Goal: Transaction & Acquisition: Book appointment/travel/reservation

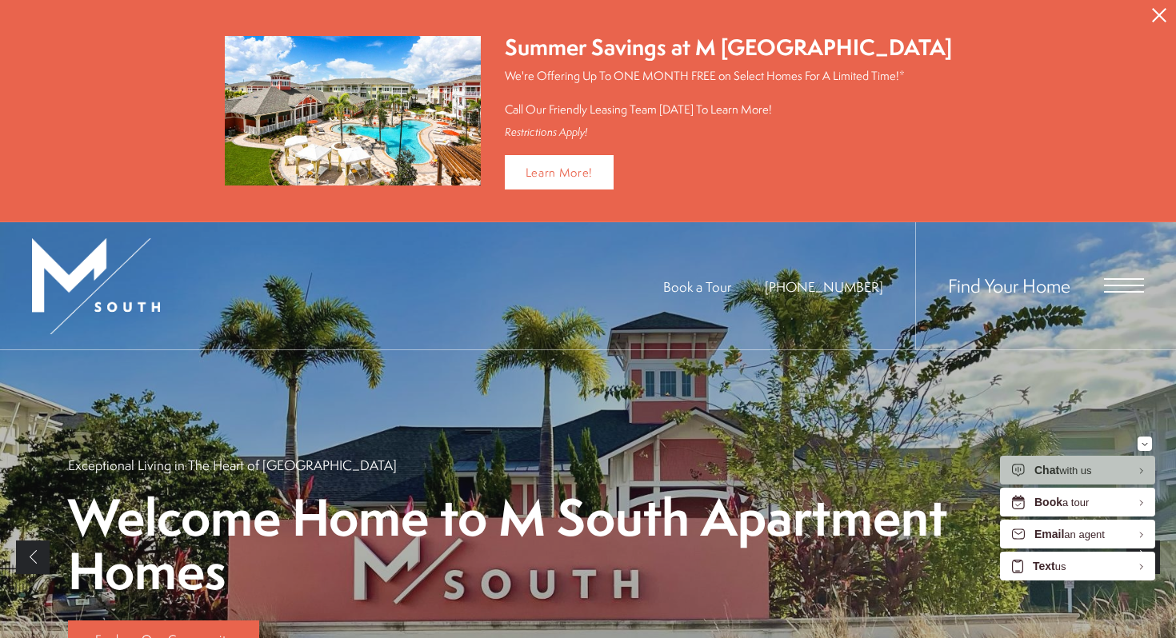
click at [1156, 14] on icon "Close Alert" at bounding box center [1159, 15] width 14 height 14
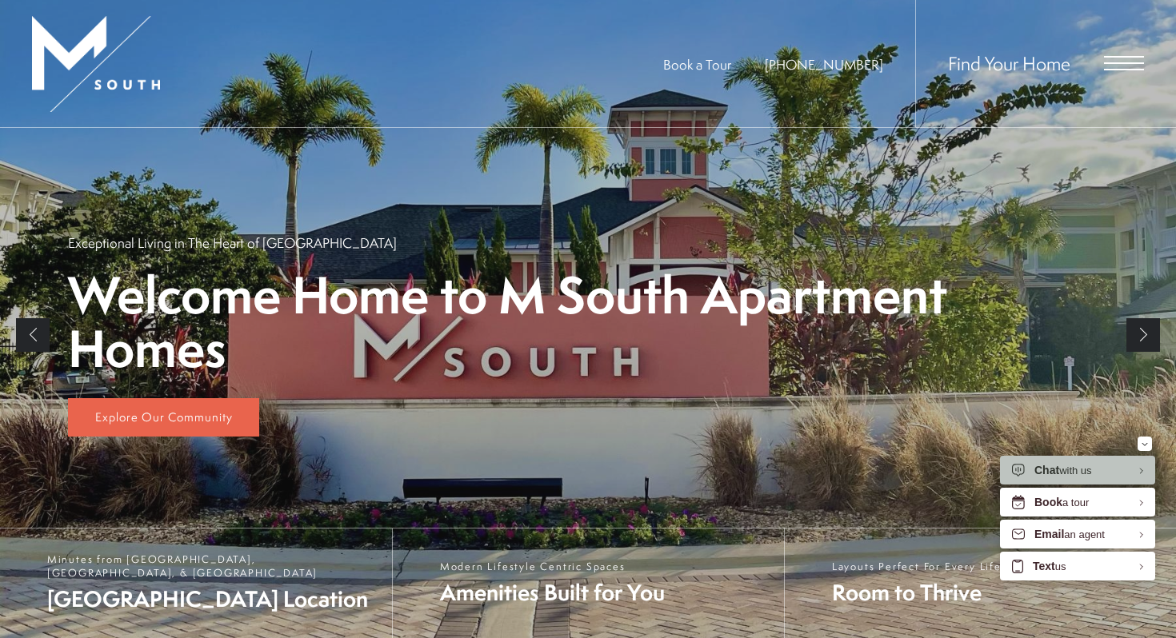
click at [1132, 77] on div "Find Your Home" at bounding box center [1029, 63] width 229 height 127
click at [1125, 70] on span "Open Menu" at bounding box center [1124, 70] width 40 height 2
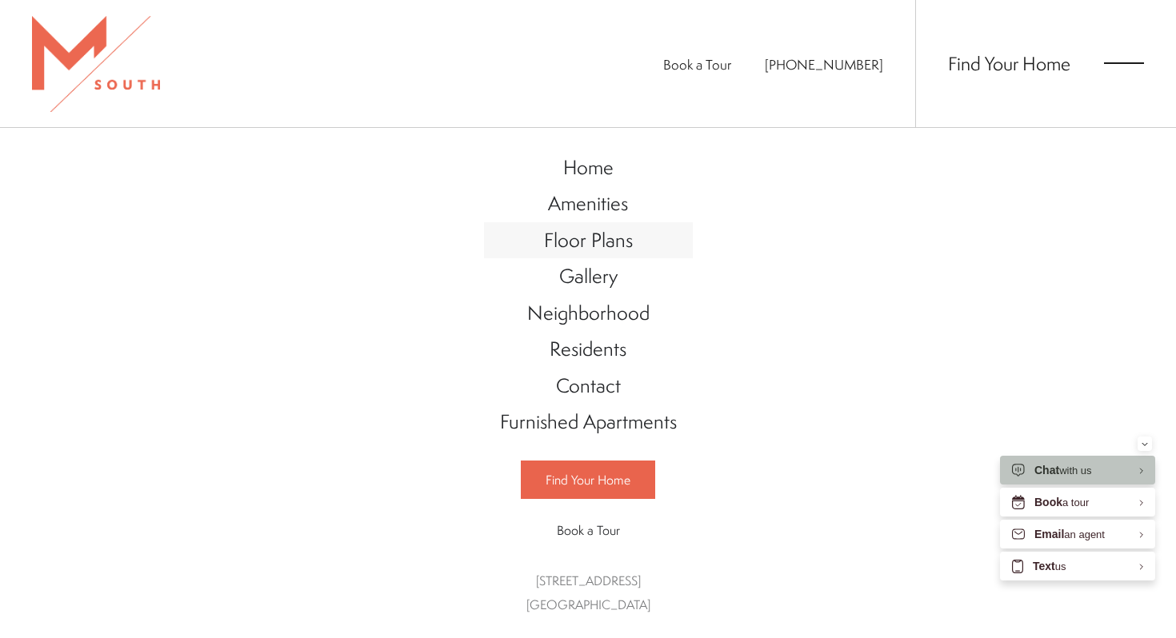
click at [620, 248] on span "Floor Plans" at bounding box center [588, 239] width 89 height 27
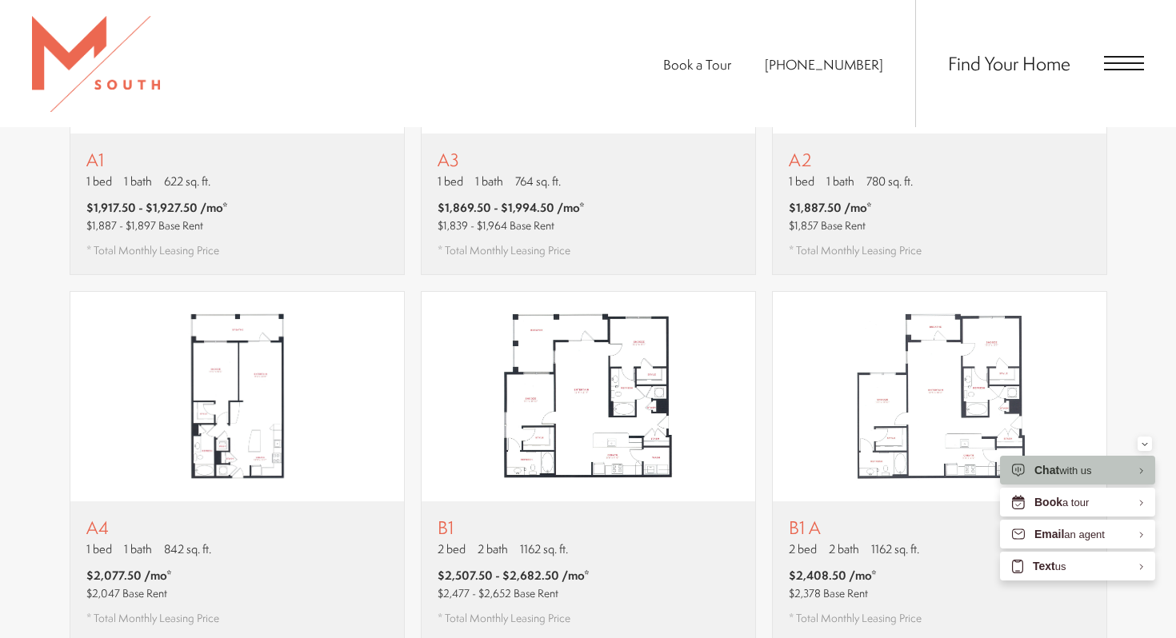
scroll to position [1284, 0]
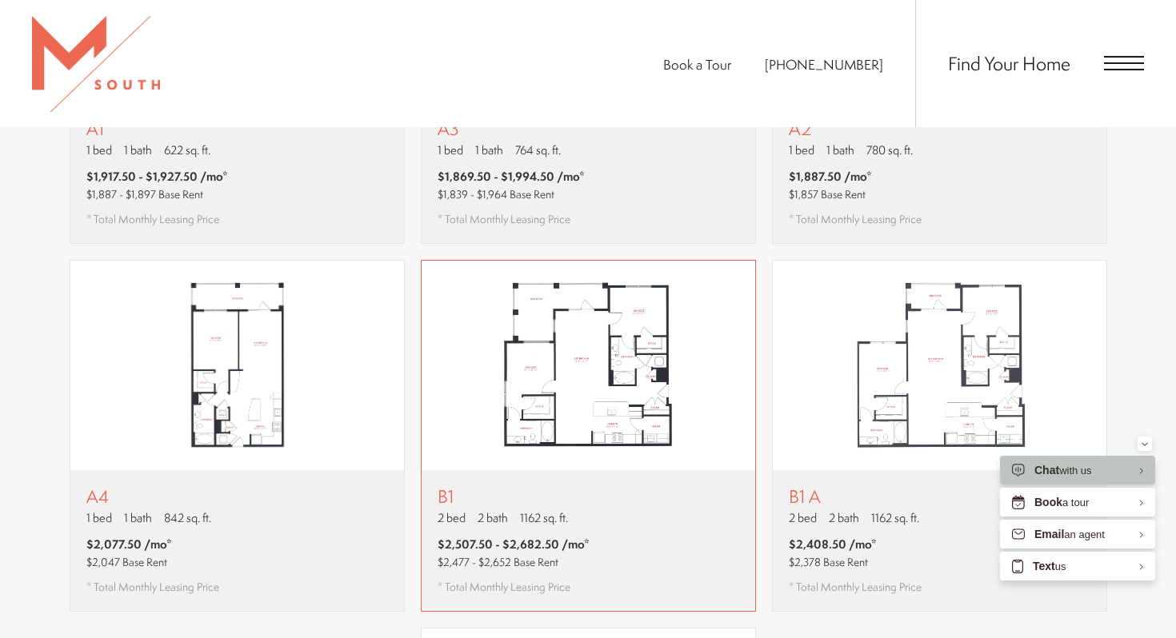
click at [506, 470] on div "B1 2 bed 2 bath 1162 sq. ft. $2,507.50 - $2,682.50 /mo* $2,477 - $2,652 Base Re…" at bounding box center [587, 540] width 333 height 141
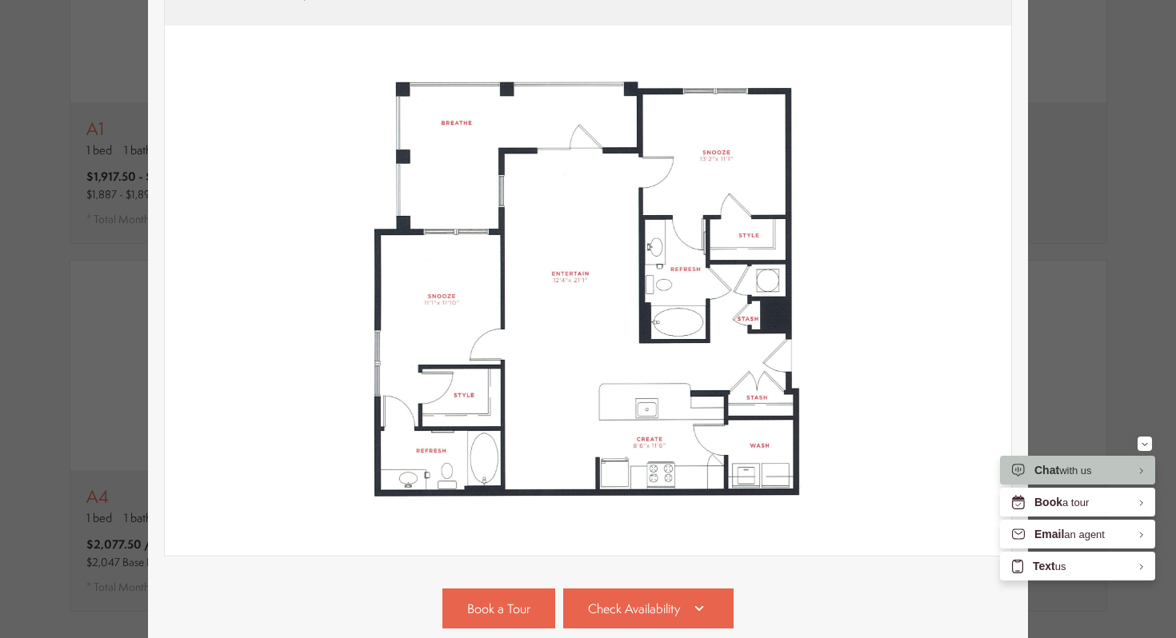
scroll to position [402, 0]
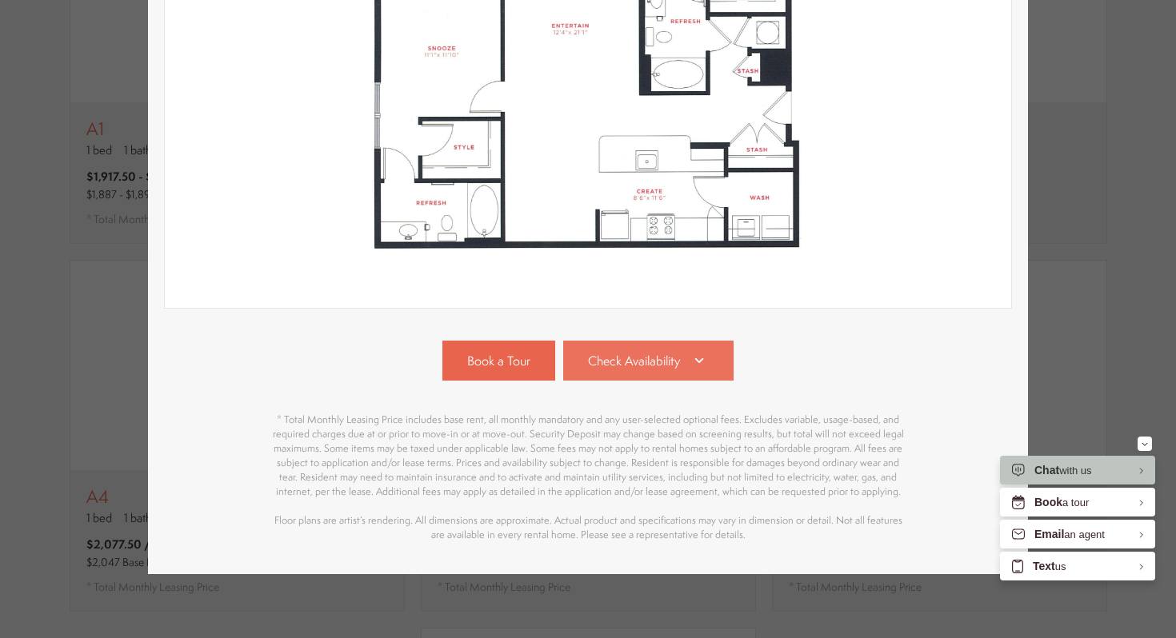
click at [609, 362] on span "Check Availability" at bounding box center [634, 361] width 92 height 18
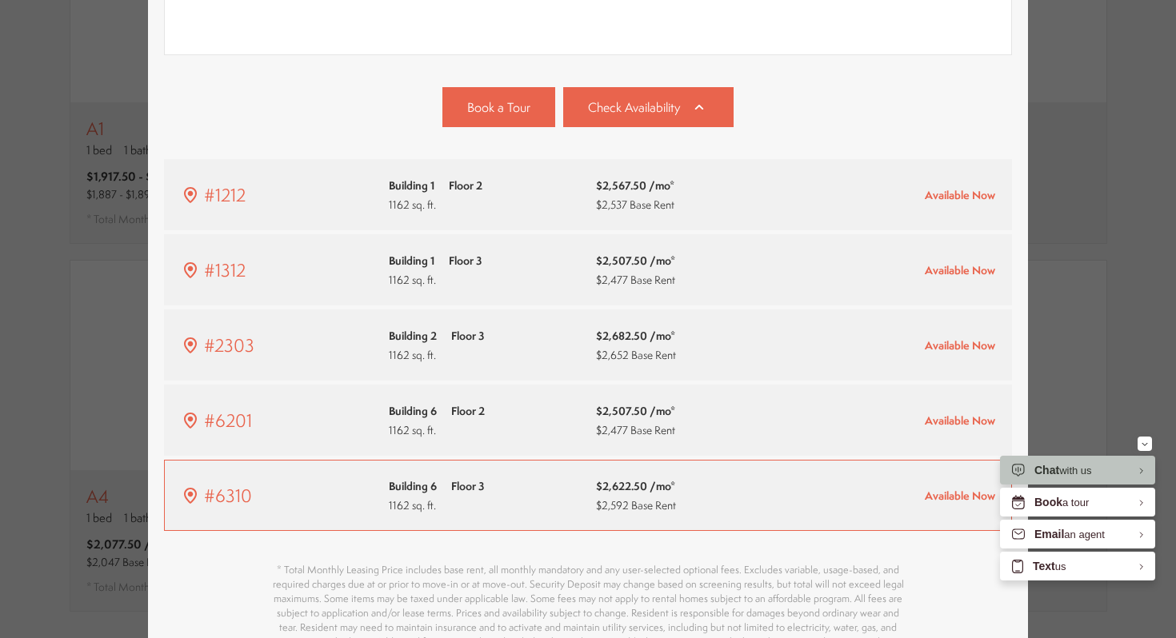
scroll to position [653, 0]
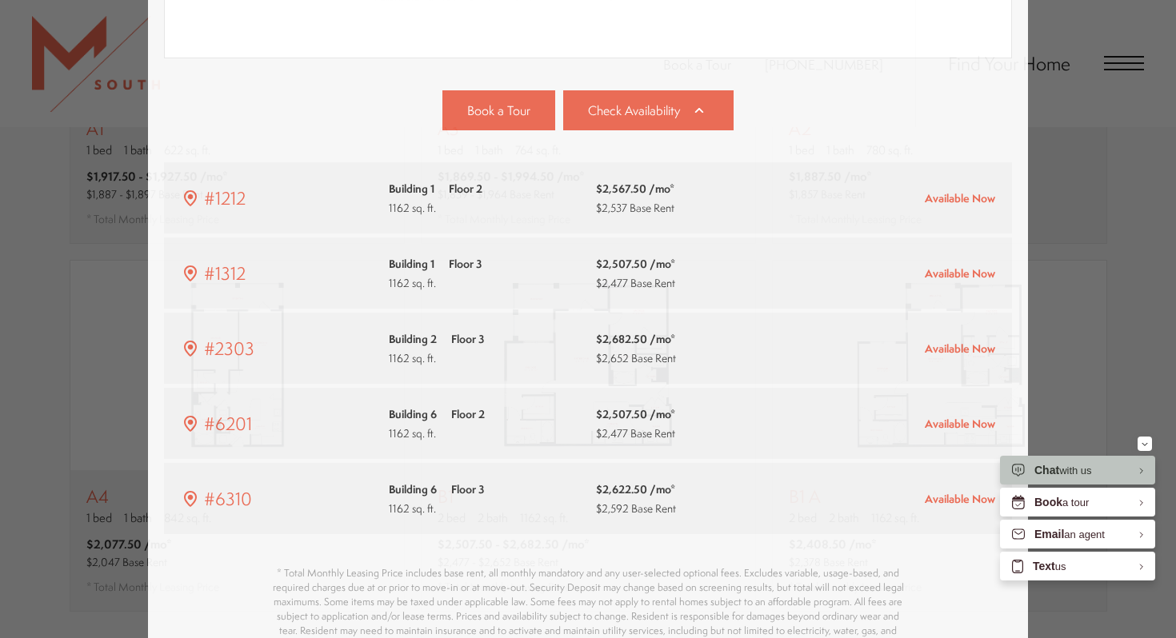
click at [1068, 235] on div "B1 2 bed 2 bath 1162 sq. ft. $2,507.50 - $2,682.50 /mo* $2,477 - $2,652 Base Re…" at bounding box center [588, 319] width 1176 height 638
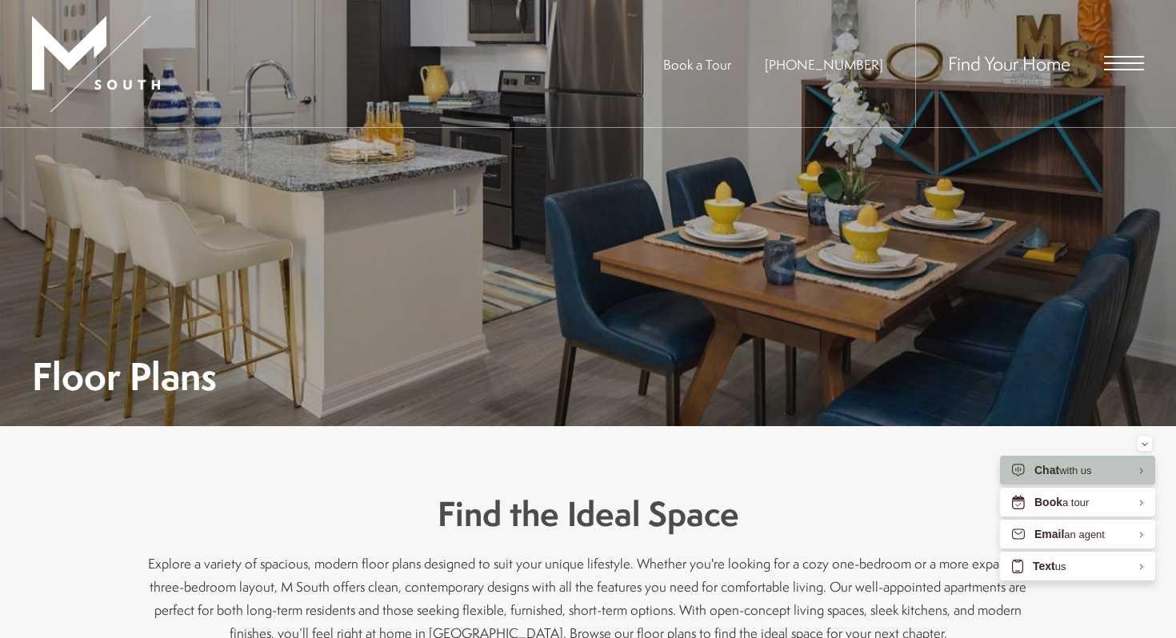
scroll to position [0, 0]
